Goal: Navigation & Orientation: Find specific page/section

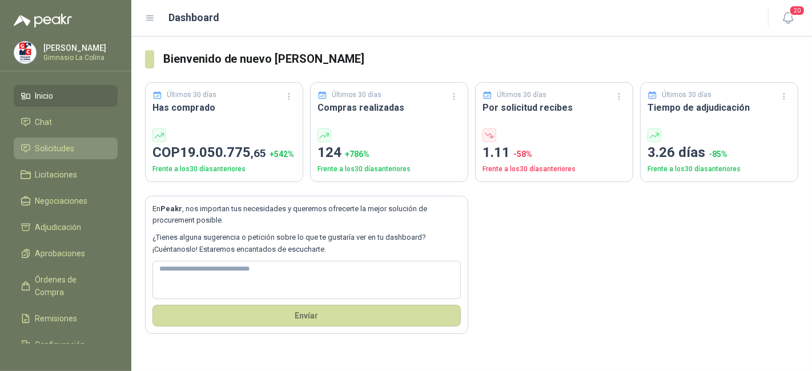
click at [91, 149] on li "Solicitudes" at bounding box center [66, 148] width 90 height 13
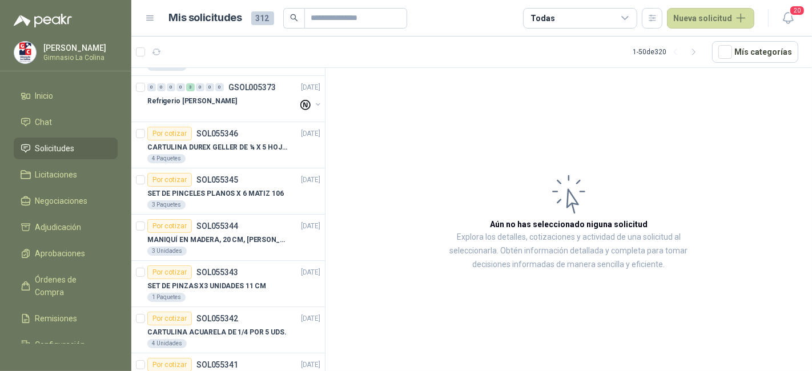
scroll to position [318, 0]
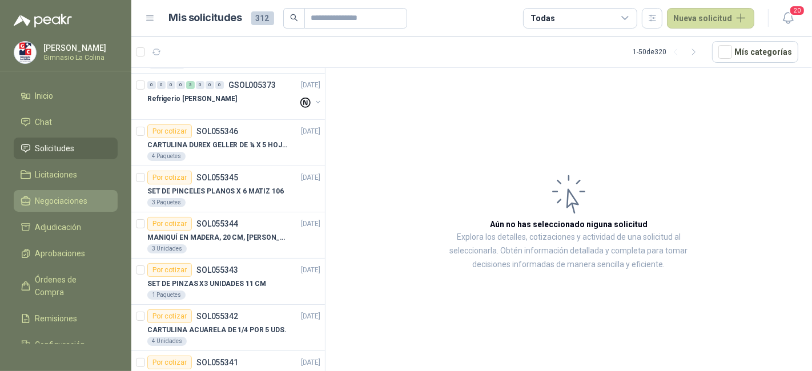
click at [79, 200] on span "Negociaciones" at bounding box center [61, 201] width 53 height 13
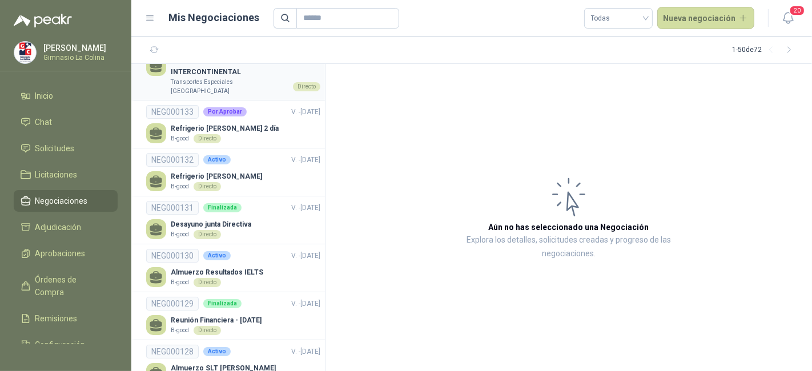
scroll to position [167, 0]
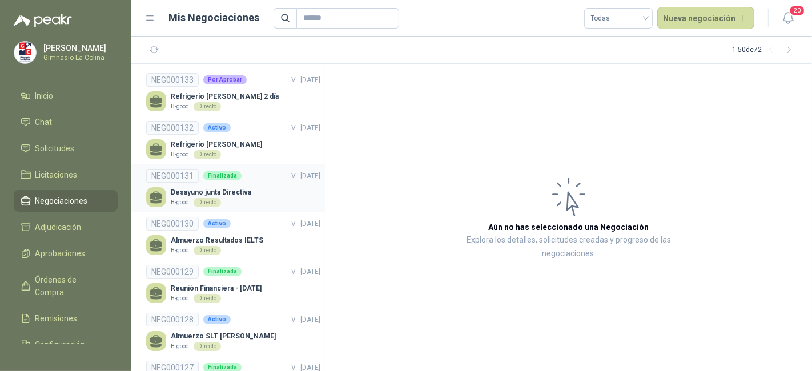
click at [246, 198] on div "B-good Directo" at bounding box center [211, 202] width 81 height 9
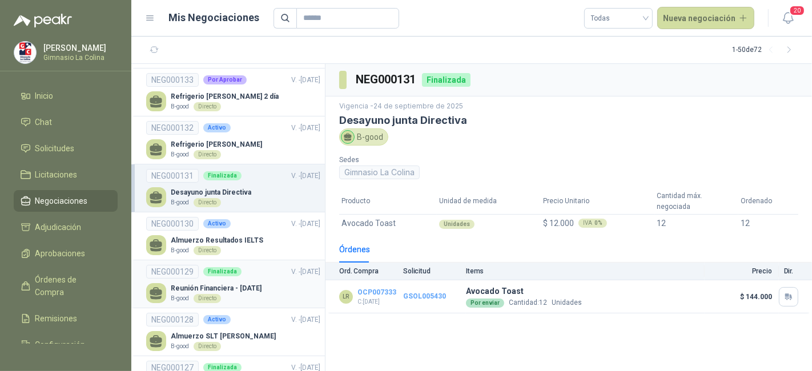
click at [250, 294] on li "NEG000129 Finalizada V. - 30/09/2025 Reunión Financiera - Sept 1 B-good Directo" at bounding box center [228, 284] width 194 height 48
click at [256, 331] on p "Almuerzo SLT Luis Felipe Reyes" at bounding box center [223, 336] width 105 height 11
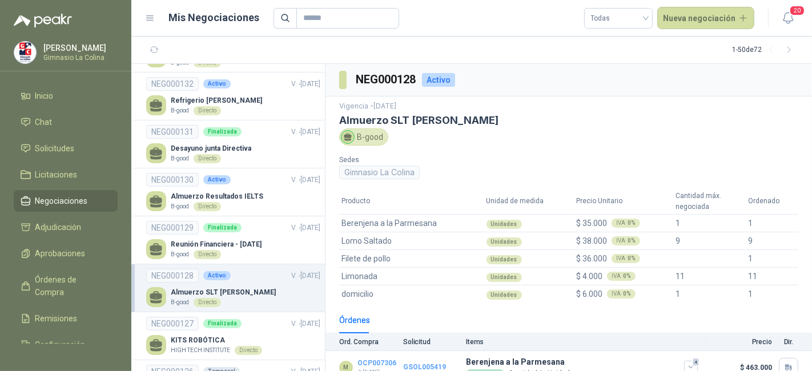
scroll to position [34, 0]
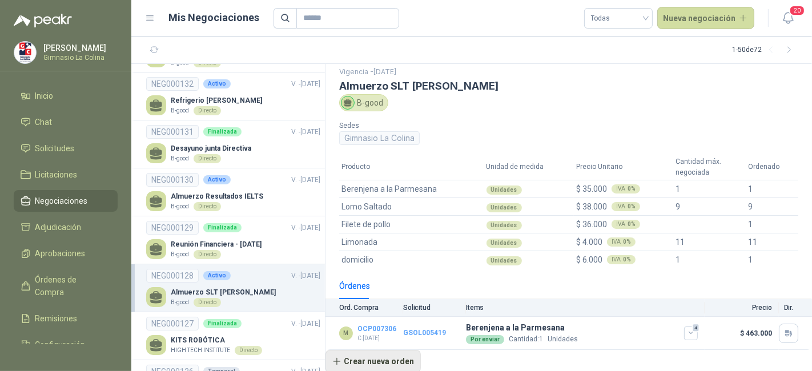
click at [402, 355] on button "Crear nueva orden" at bounding box center [372, 361] width 95 height 23
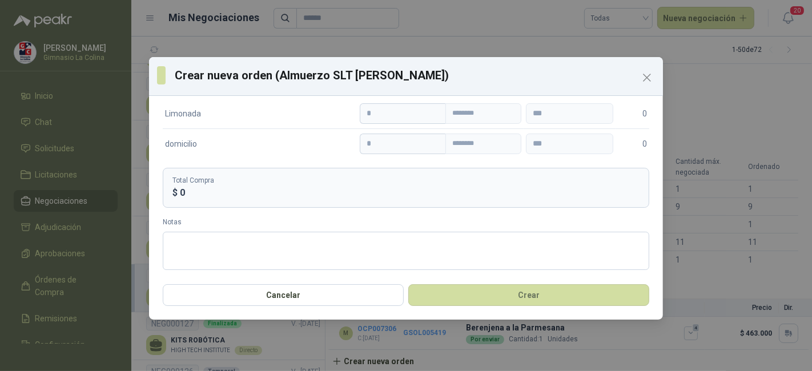
scroll to position [0, 0]
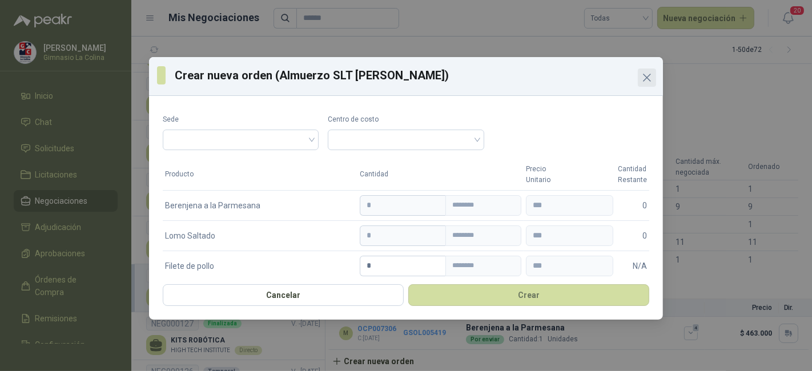
click at [646, 75] on icon "Close" at bounding box center [647, 78] width 14 height 14
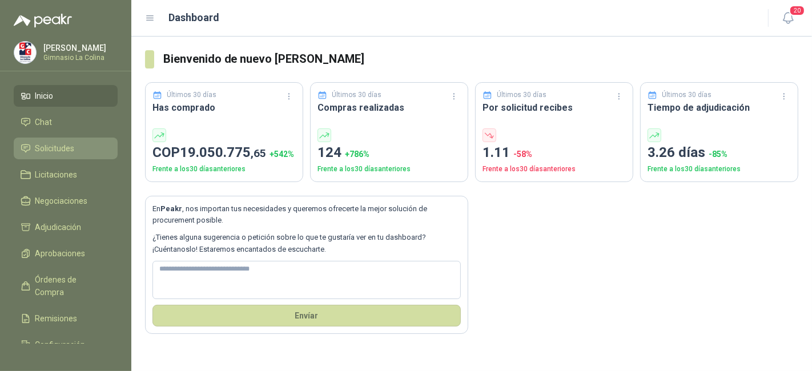
click at [93, 154] on li "Solicitudes" at bounding box center [66, 148] width 90 height 13
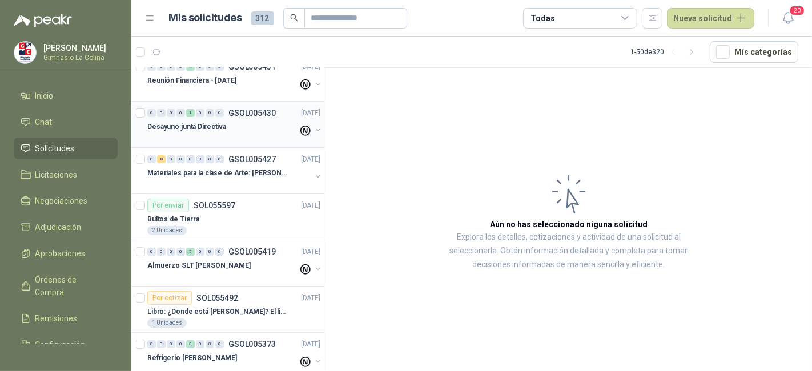
scroll to position [61, 0]
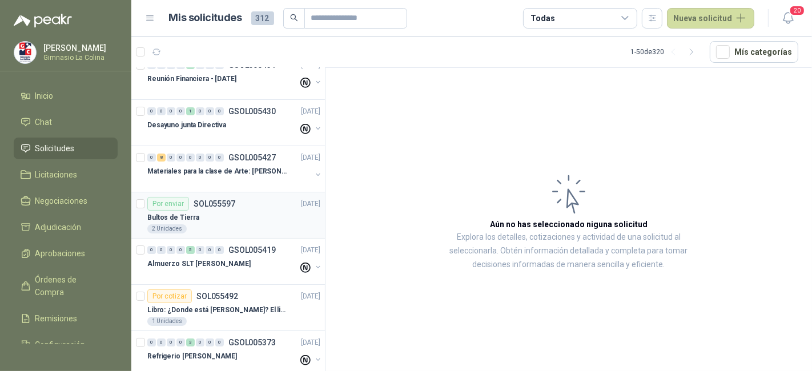
click at [273, 197] on div "Por enviar SOL055597 11/09/25" at bounding box center [233, 204] width 173 height 14
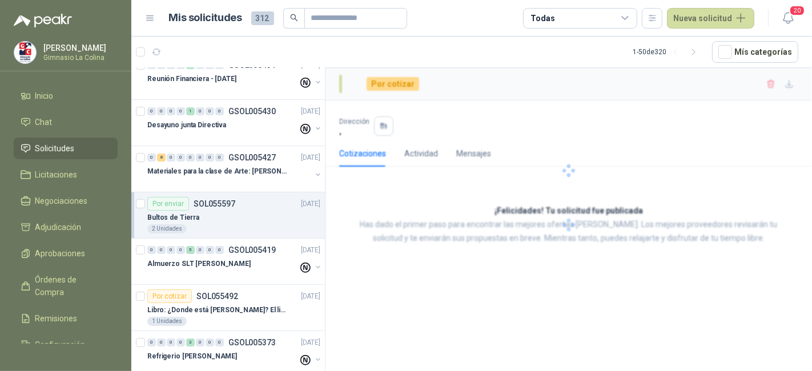
click at [273, 197] on div "Por enviar SOL055597 11/09/25" at bounding box center [233, 204] width 173 height 14
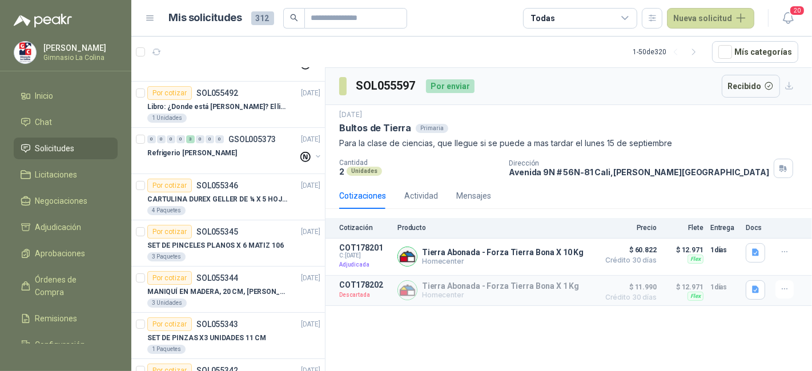
scroll to position [259, 0]
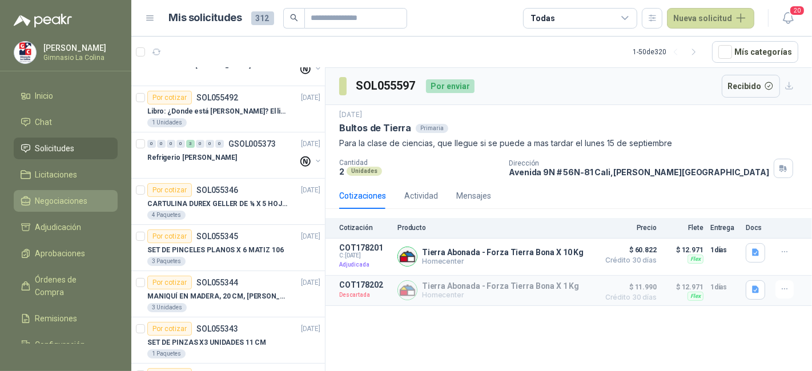
click at [84, 208] on link "Negociaciones" at bounding box center [66, 201] width 104 height 22
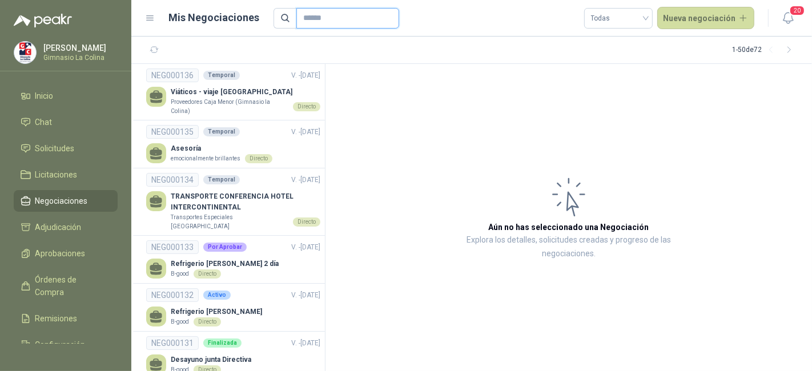
click at [315, 18] on input "text" at bounding box center [343, 18] width 80 height 19
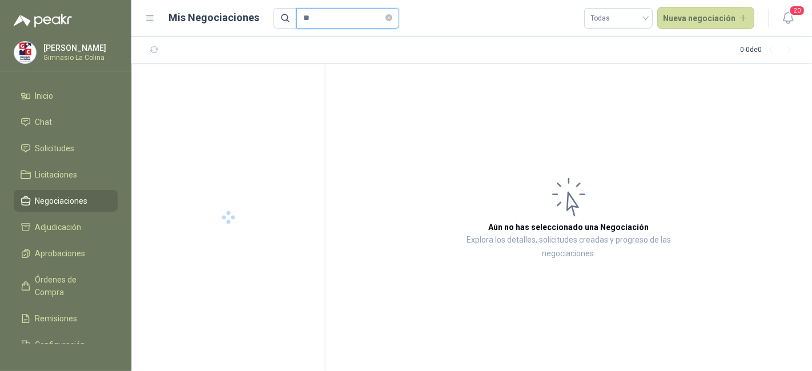
type input "*"
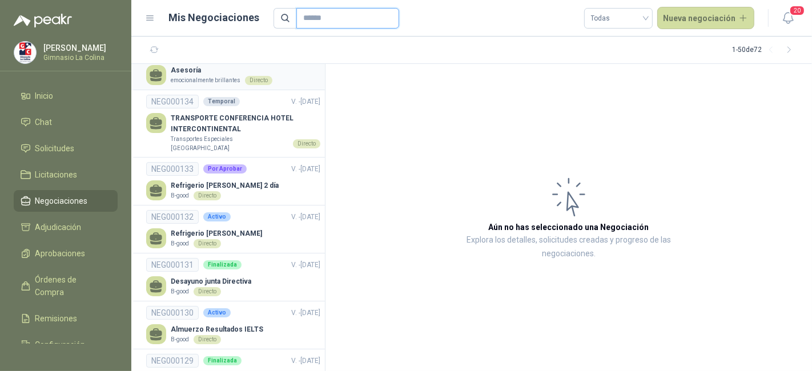
scroll to position [64, 0]
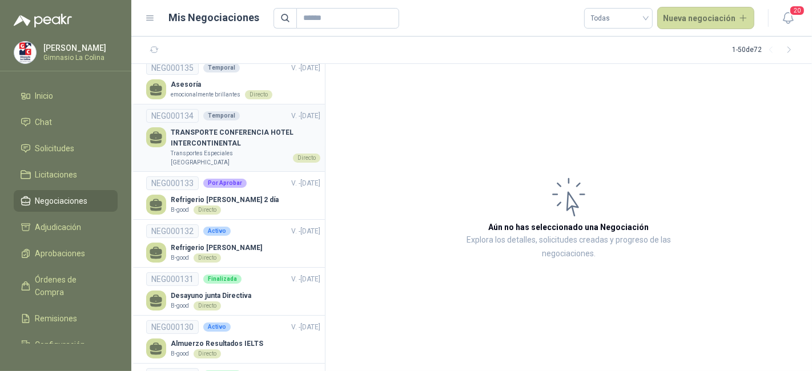
click at [275, 127] on p "TRANSPORTE CONFERENCIA HOTEL INTERCONTINENTAL" at bounding box center [246, 138] width 150 height 22
